Goal: Task Accomplishment & Management: Use online tool/utility

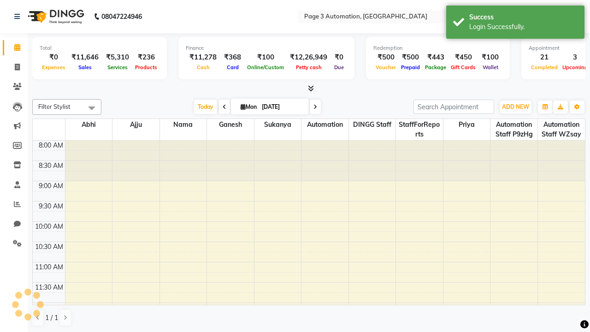
select select "en"
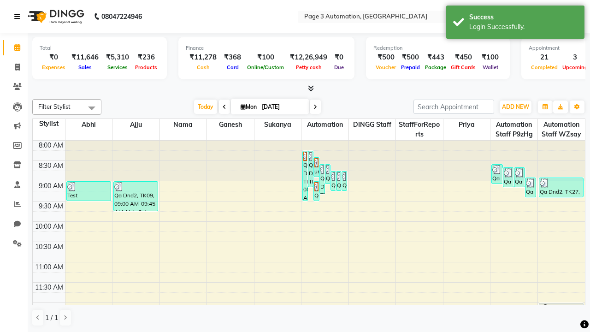
click at [19, 17] on icon at bounding box center [17, 16] width 6 height 6
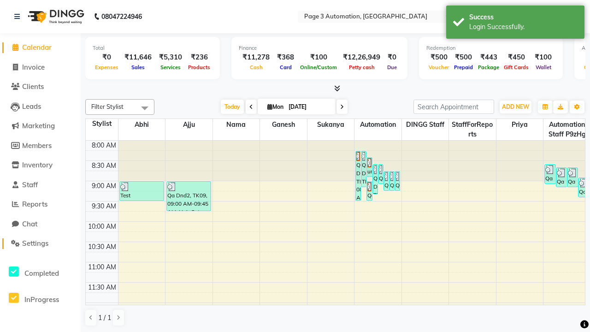
click at [40, 243] on span "Settings" at bounding box center [35, 243] width 26 height 9
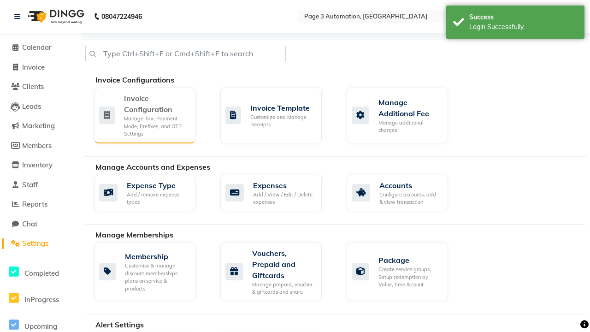
click at [144, 115] on div "Manage Tax, Payment Mode, Prefixes, and OTP Settings" at bounding box center [156, 126] width 64 height 23
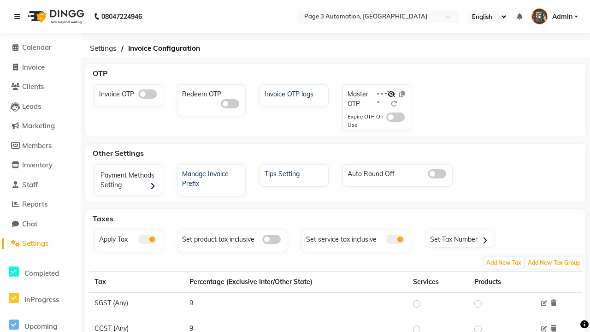
click at [147, 94] on span at bounding box center [147, 93] width 18 height 9
click at [138, 95] on input "checkbox" at bounding box center [138, 95] width 0 height 0
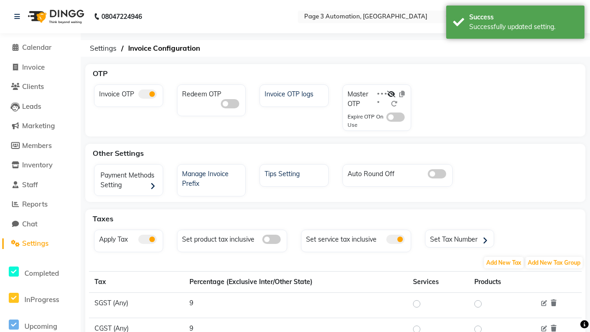
click at [395, 117] on span at bounding box center [395, 116] width 18 height 9
click at [386, 118] on input "checkbox" at bounding box center [386, 118] width 0 height 0
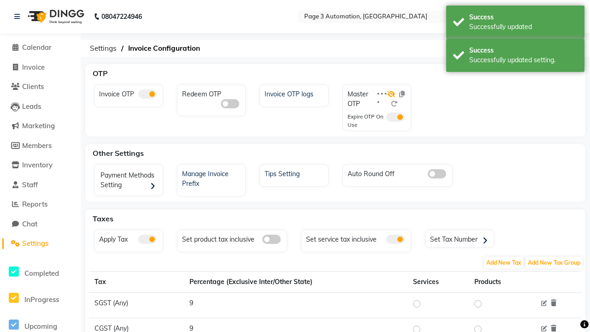
click at [391, 94] on icon at bounding box center [391, 94] width 8 height 6
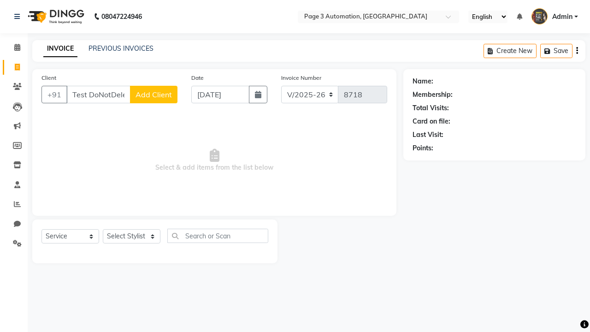
select select "2774"
select select "service"
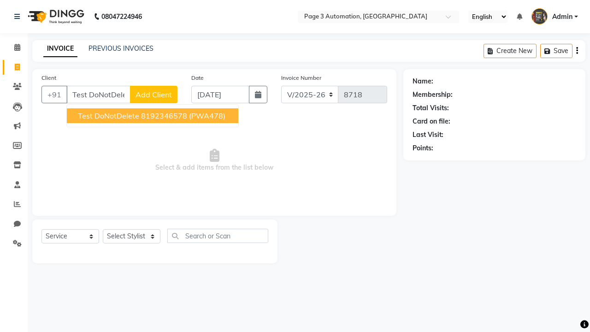
click at [153, 116] on ngb-highlight "8192346578" at bounding box center [164, 115] width 46 height 9
type input "8192346578"
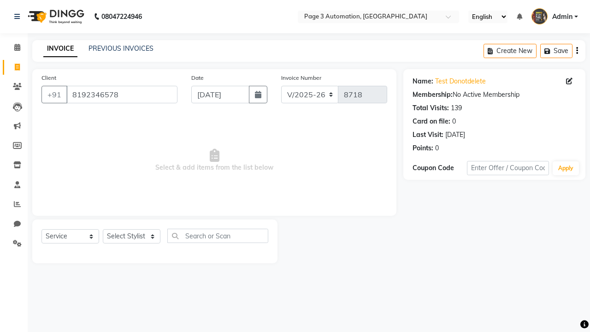
select select "71572"
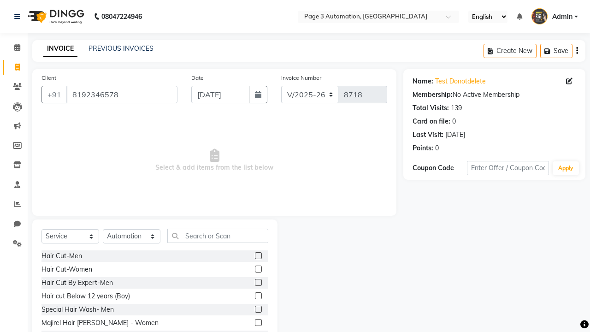
click at [258, 309] on label at bounding box center [258, 309] width 7 height 7
click at [258, 309] on input "checkbox" at bounding box center [258, 310] width 6 height 6
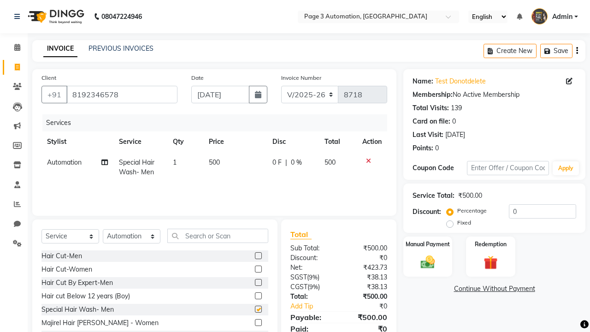
checkbox input "false"
click at [428, 244] on label "Manual Payment" at bounding box center [428, 243] width 46 height 9
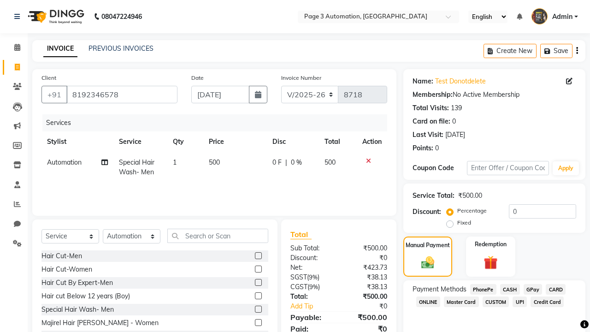
click at [510, 289] on span "CASH" at bounding box center [510, 289] width 20 height 11
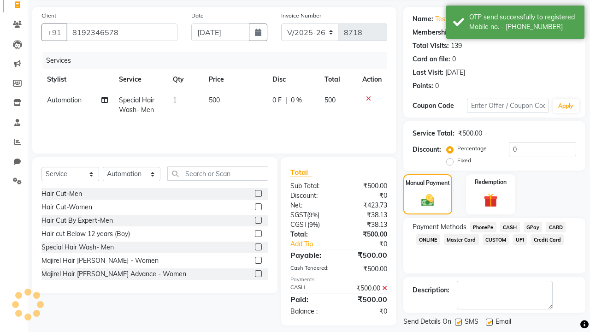
scroll to position [106, 0]
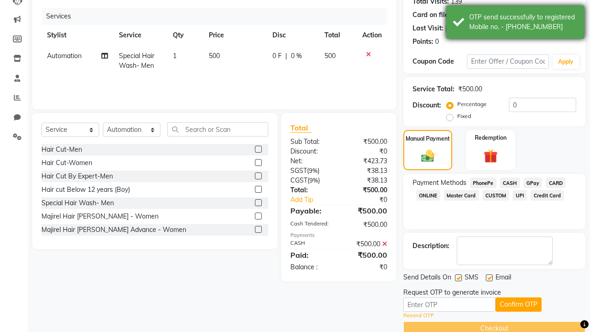
click at [515, 24] on div "OTP send successfully to registered Mobile no. - 918192346578" at bounding box center [523, 21] width 108 height 19
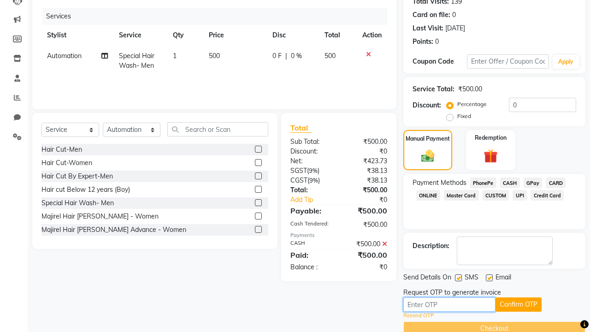
type input "4893"
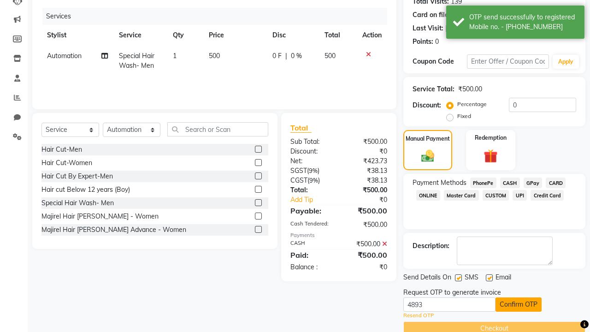
click at [519, 304] on button "Confirm OTP" at bounding box center [519, 304] width 46 height 14
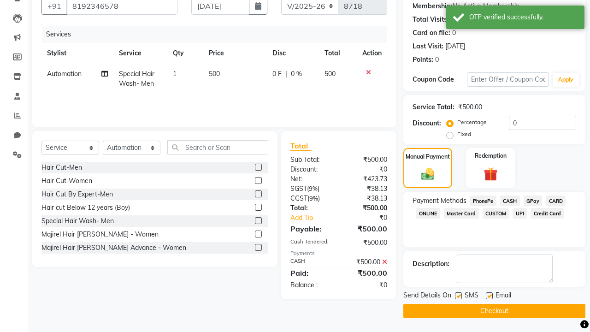
scroll to position [89, 0]
click at [515, 18] on div "OTP verified successfully." at bounding box center [523, 17] width 108 height 10
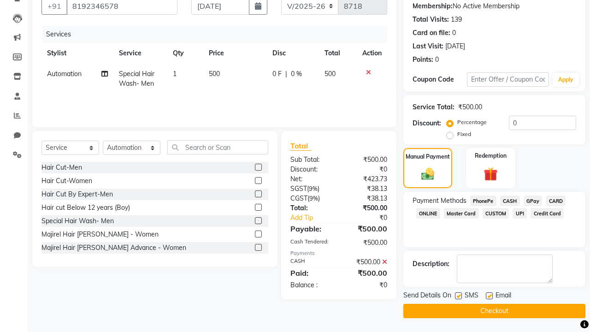
click at [458, 295] on label at bounding box center [458, 295] width 7 height 7
click at [458, 295] on input "checkbox" at bounding box center [458, 296] width 6 height 6
checkbox input "false"
click at [489, 295] on label at bounding box center [489, 295] width 7 height 7
click at [489, 295] on input "checkbox" at bounding box center [489, 296] width 6 height 6
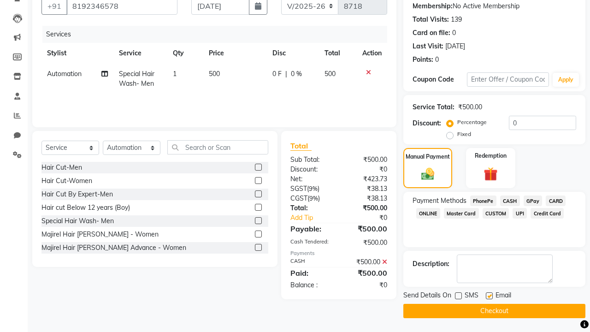
checkbox input "false"
click at [494, 311] on button "Checkout" at bounding box center [494, 311] width 182 height 14
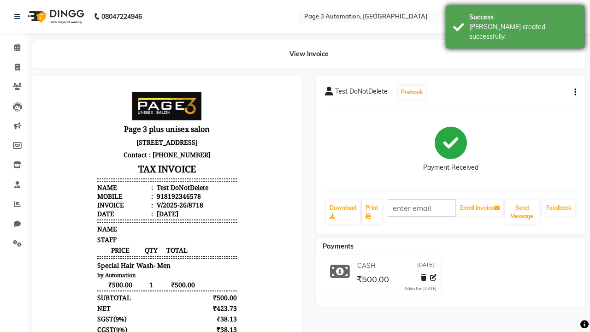
click at [515, 24] on div "Bill created successfully." at bounding box center [523, 31] width 108 height 19
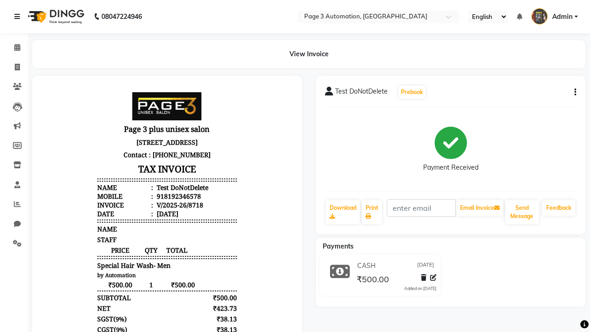
click at [19, 17] on icon at bounding box center [17, 16] width 6 height 6
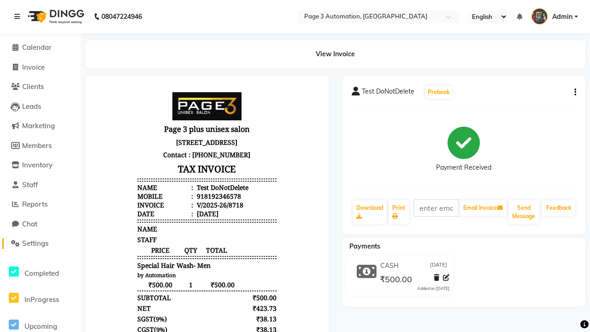
click at [40, 243] on span "Settings" at bounding box center [35, 243] width 26 height 9
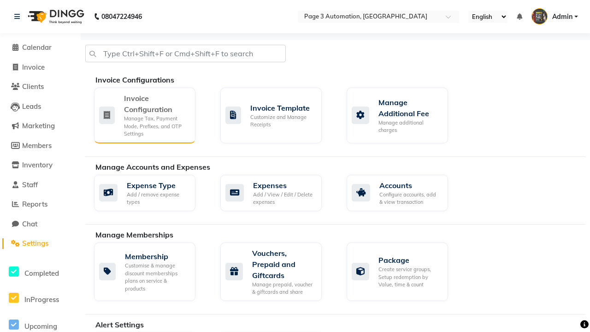
click at [144, 115] on div "Manage Tax, Payment Mode, Prefixes, and OTP Settings" at bounding box center [156, 126] width 64 height 23
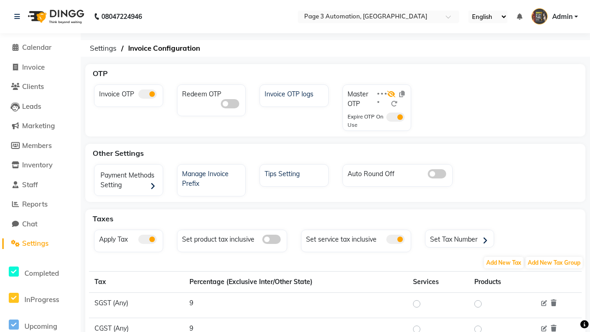
click at [391, 94] on icon at bounding box center [391, 94] width 8 height 6
click at [147, 94] on span at bounding box center [147, 93] width 18 height 9
click at [138, 95] on input "checkbox" at bounding box center [138, 95] width 0 height 0
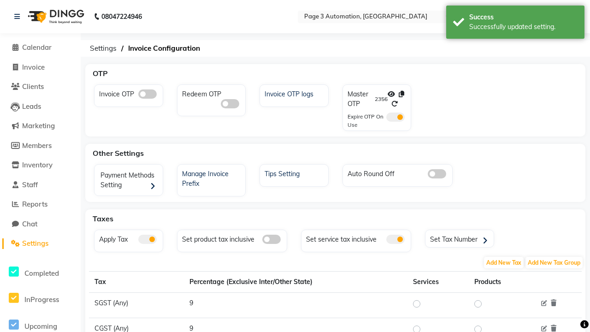
click at [395, 117] on span at bounding box center [395, 116] width 18 height 9
click at [386, 118] on input "checkbox" at bounding box center [386, 118] width 0 height 0
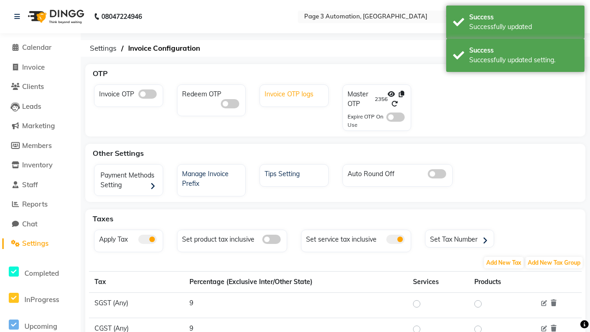
click at [295, 93] on div "Invoice OTP logs" at bounding box center [295, 93] width 66 height 12
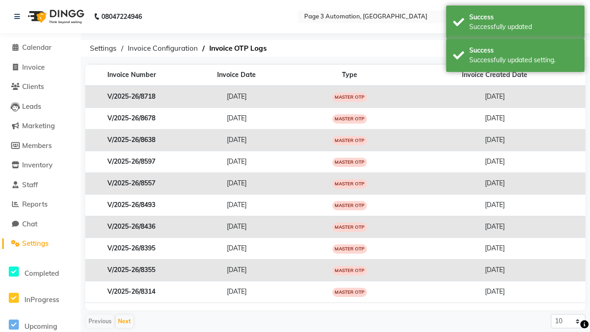
scroll to position [0, 2]
